Goal: Task Accomplishment & Management: Manage account settings

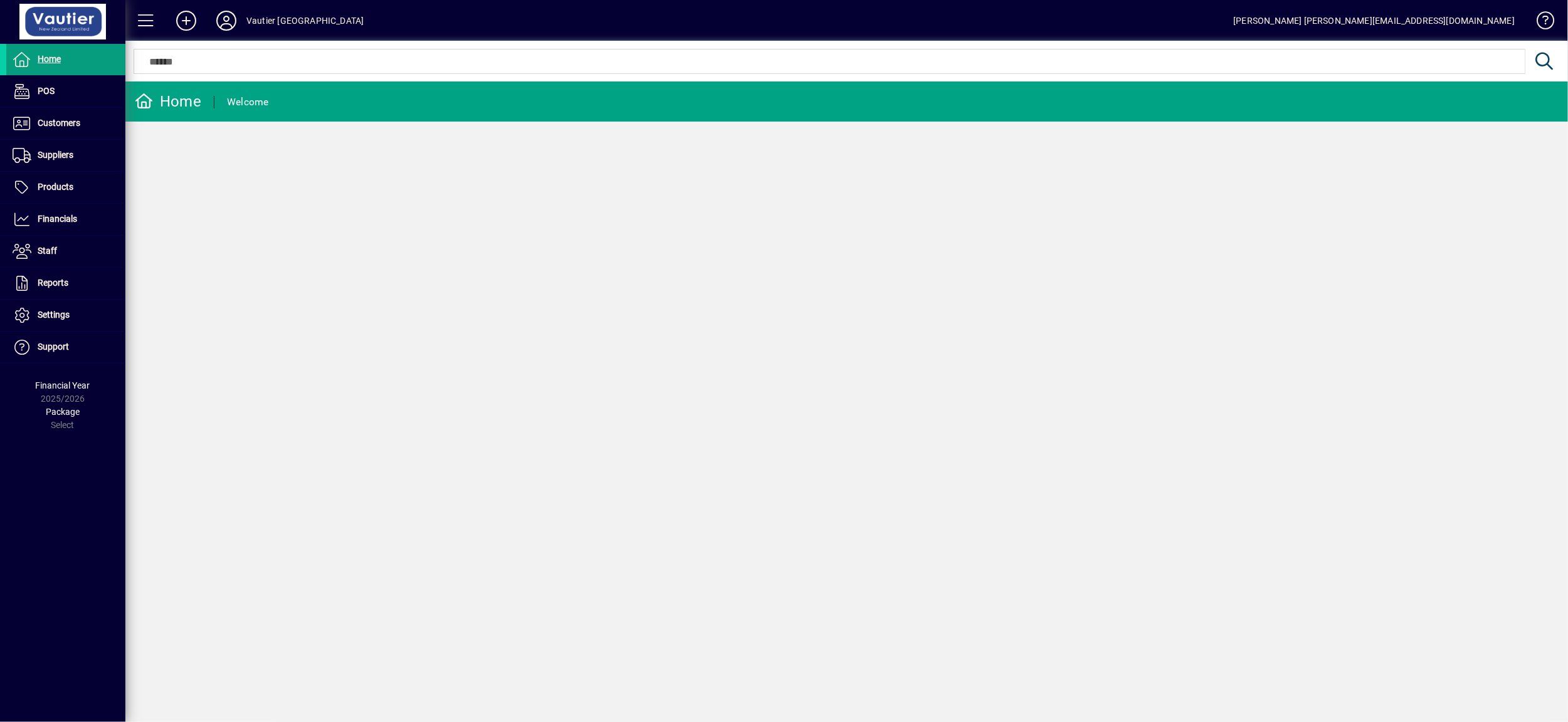
click at [224, 20] on icon at bounding box center [226, 21] width 25 height 20
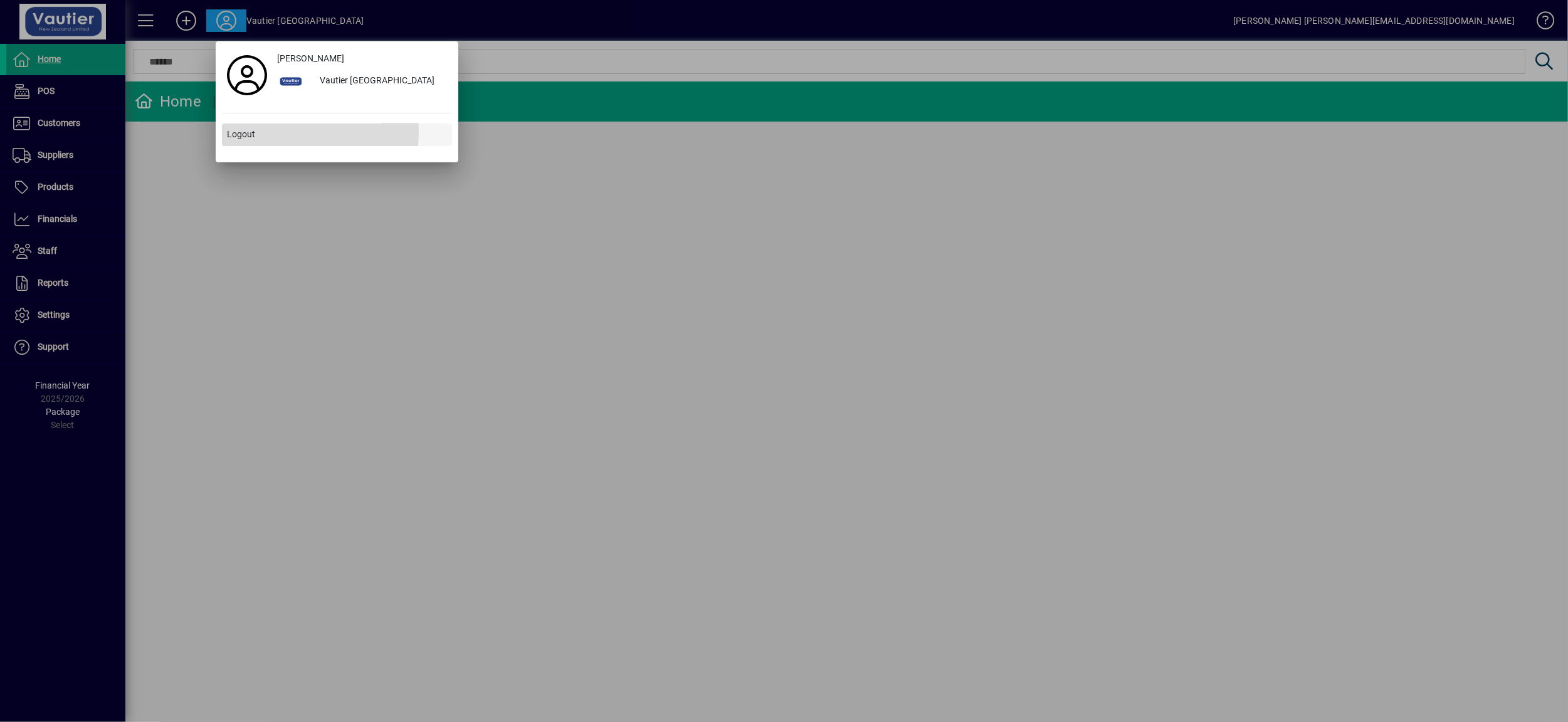
click at [240, 131] on span "Logout" at bounding box center [240, 134] width 28 height 13
